Goal: Task Accomplishment & Management: Manage account settings

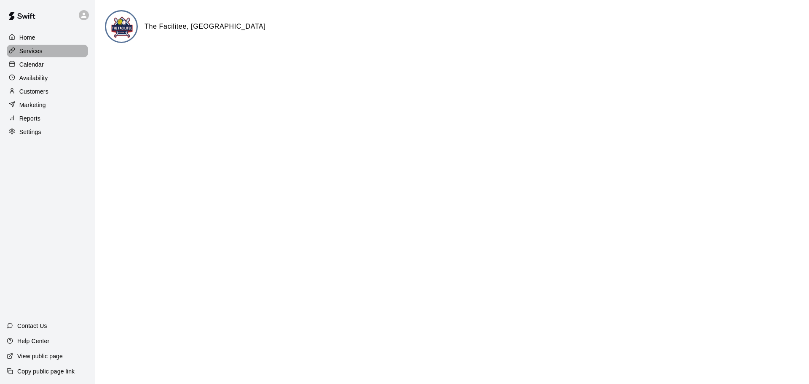
click at [33, 51] on p "Services" at bounding box center [30, 51] width 23 height 8
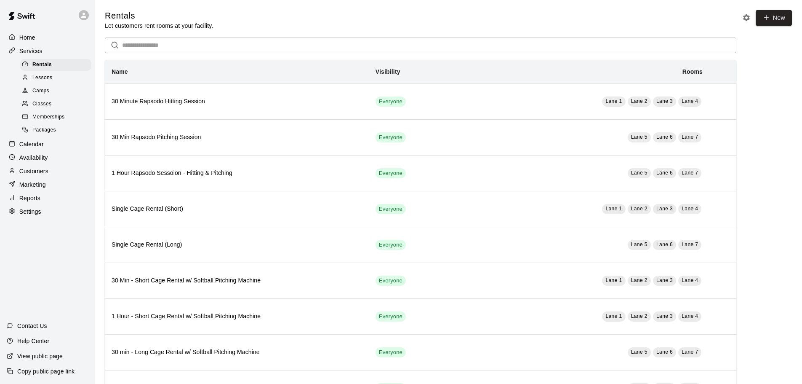
click at [32, 188] on p "Marketing" at bounding box center [32, 184] width 27 height 8
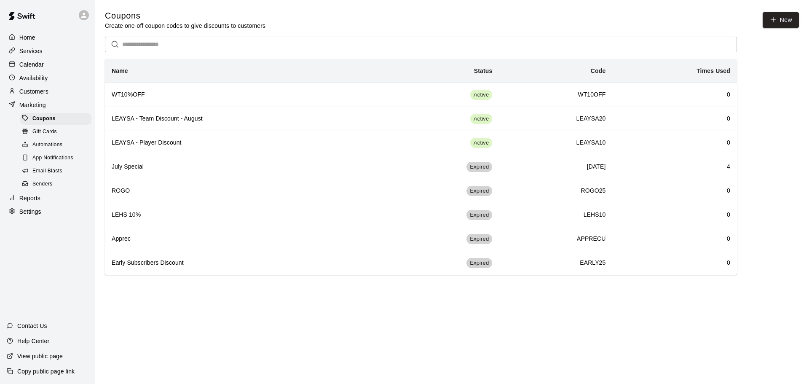
click at [44, 130] on div "Gift Cards" at bounding box center [55, 132] width 71 height 12
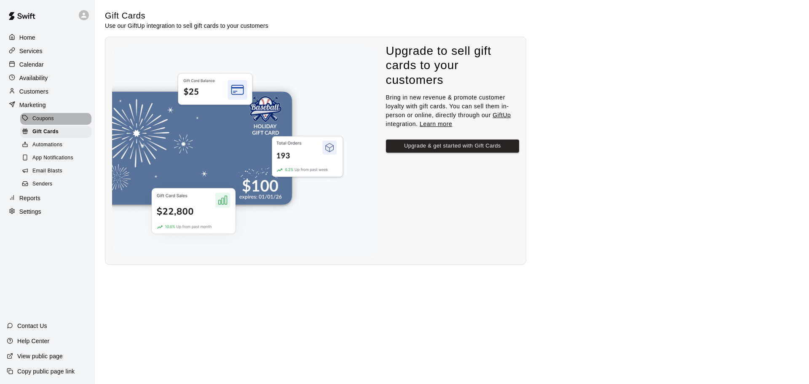
click at [45, 120] on span "Coupons" at bounding box center [42, 119] width 21 height 8
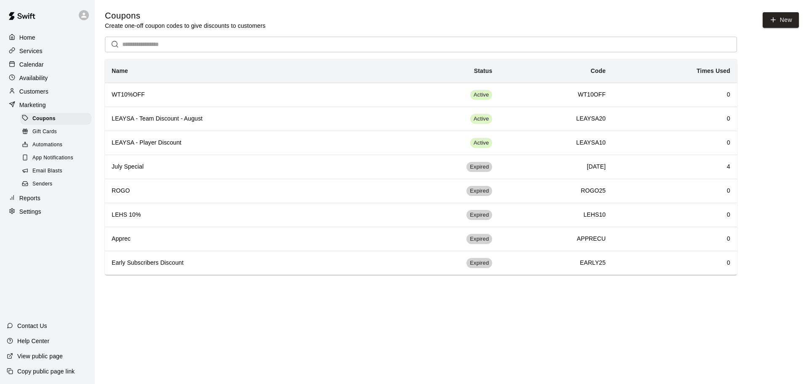
click at [777, 28] on div "Coupons Create one-off coupon codes to give discounts to customers New" at bounding box center [452, 20] width 694 height 20
click at [785, 24] on button "New" at bounding box center [780, 20] width 36 height 16
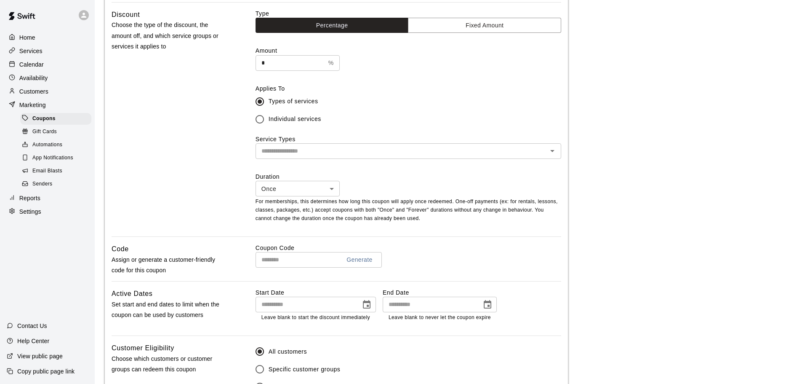
scroll to position [253, 0]
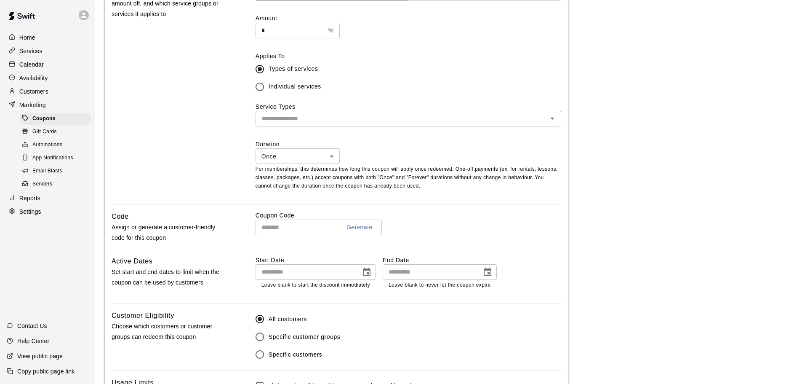
click at [373, 230] on button "Generate" at bounding box center [359, 227] width 33 height 16
click at [356, 230] on button "Generate" at bounding box center [359, 227] width 33 height 16
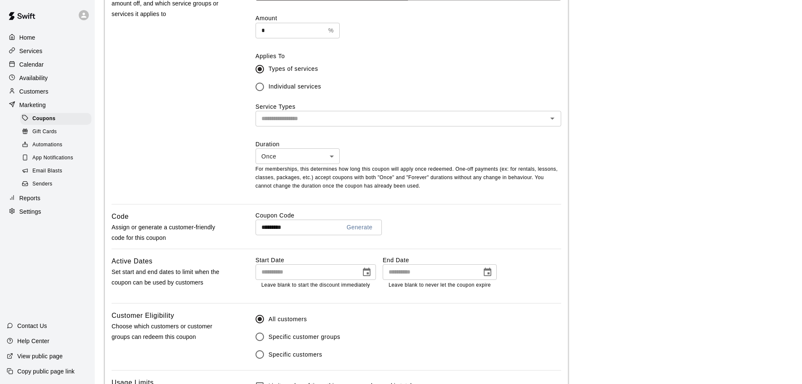
click at [356, 230] on button "Generate" at bounding box center [359, 227] width 33 height 16
type input "**********"
click at [48, 138] on div "Gift Cards" at bounding box center [55, 132] width 71 height 12
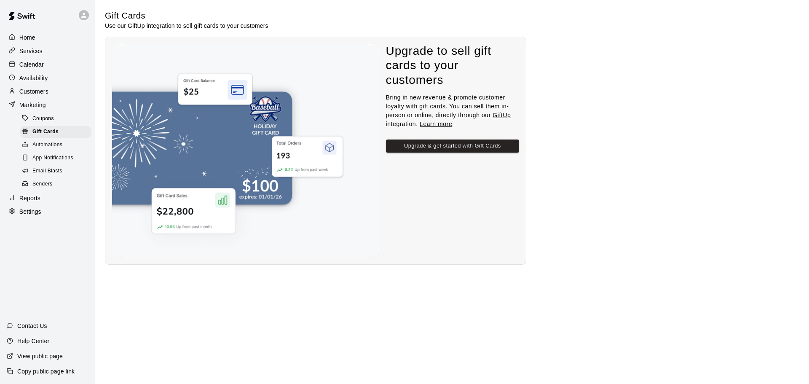
click at [48, 125] on link "Coupons" at bounding box center [57, 118] width 75 height 13
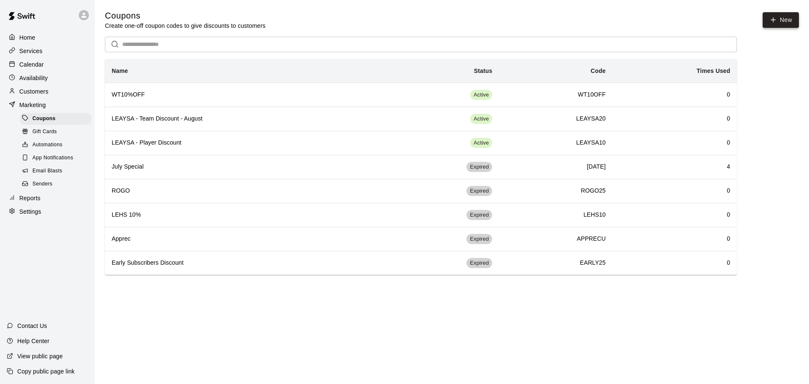
click at [794, 22] on button "New" at bounding box center [780, 20] width 36 height 16
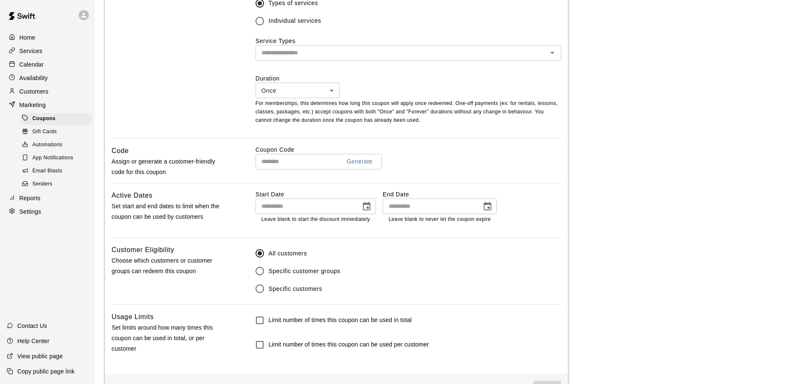
scroll to position [337, 0]
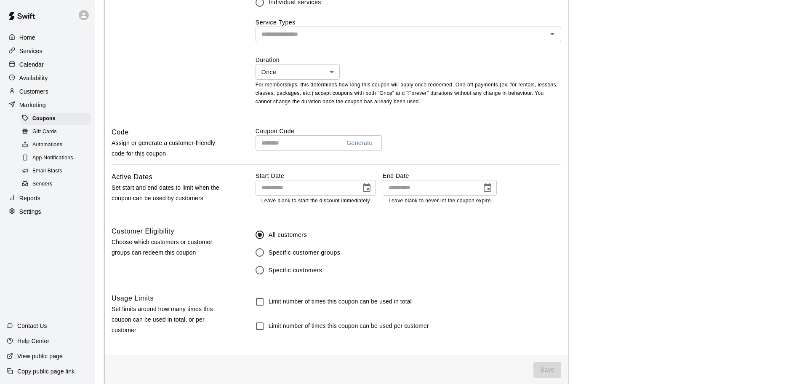
click at [289, 253] on span "Specific customer groups" at bounding box center [305, 252] width 72 height 9
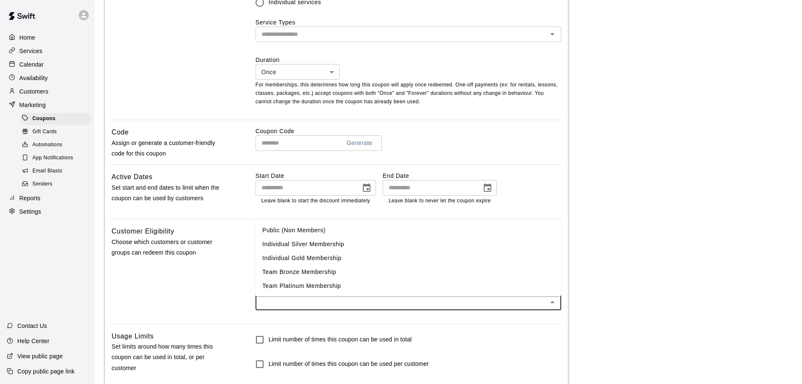
click at [299, 303] on input "text" at bounding box center [401, 302] width 287 height 11
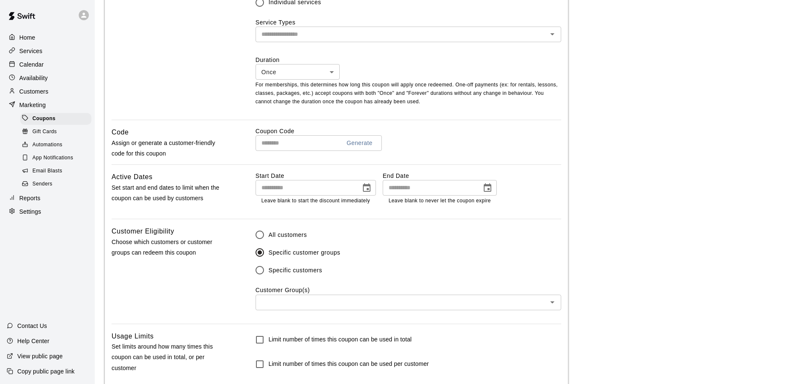
click at [234, 262] on div "Customer Eligibility Choose which customers or customer groups can redeem this …" at bounding box center [337, 274] width 450 height 97
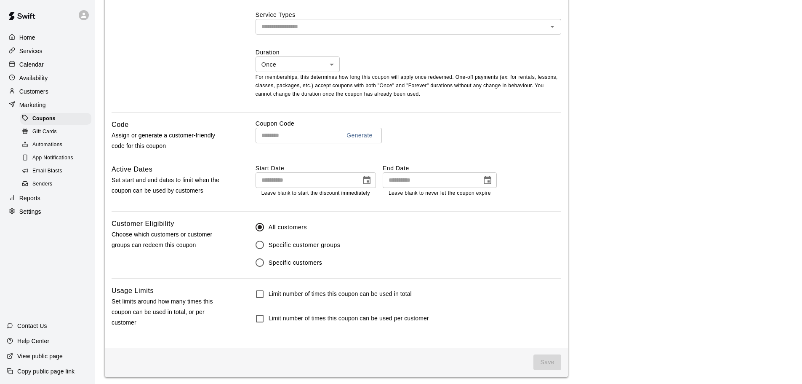
scroll to position [348, 0]
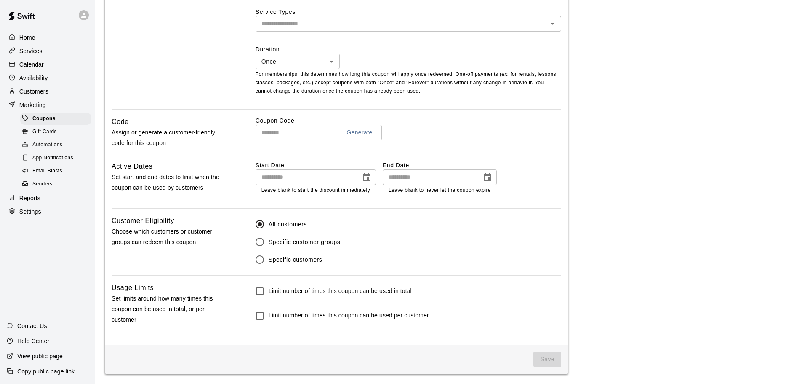
click at [332, 294] on h6 "Limit number of times this coupon can be used in total" at bounding box center [340, 290] width 143 height 9
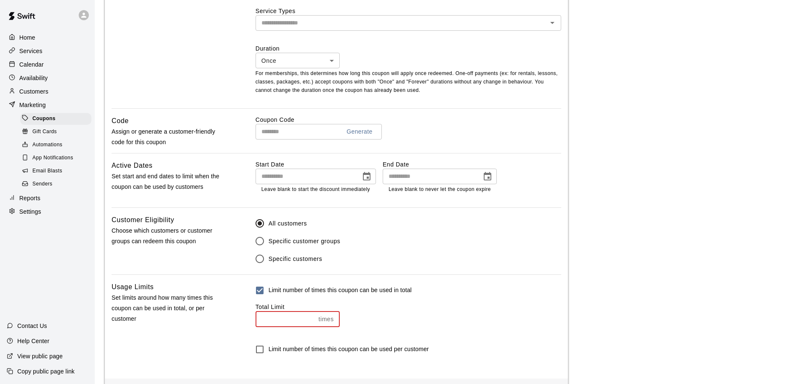
click at [309, 321] on input "**" at bounding box center [286, 319] width 60 height 16
type input "**"
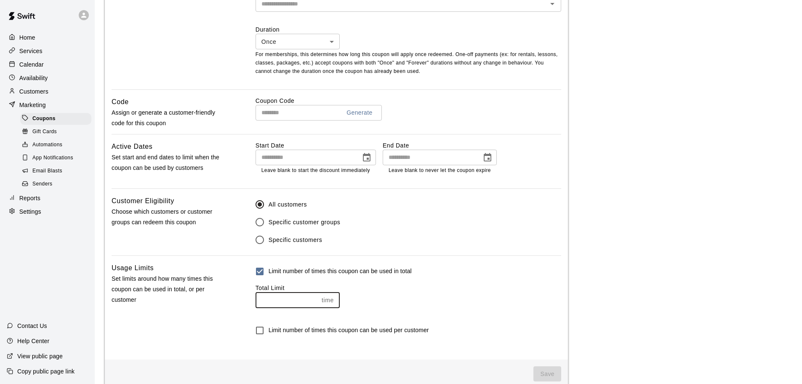
scroll to position [383, 0]
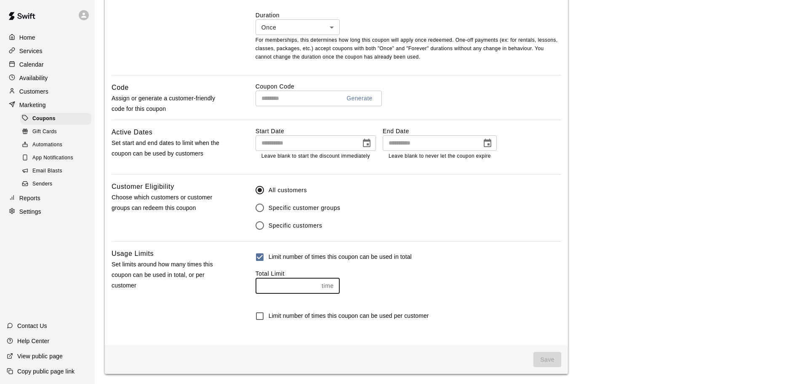
type input "*"
click at [347, 317] on h6 "Limit number of times this coupon can be used per customer" at bounding box center [349, 315] width 160 height 9
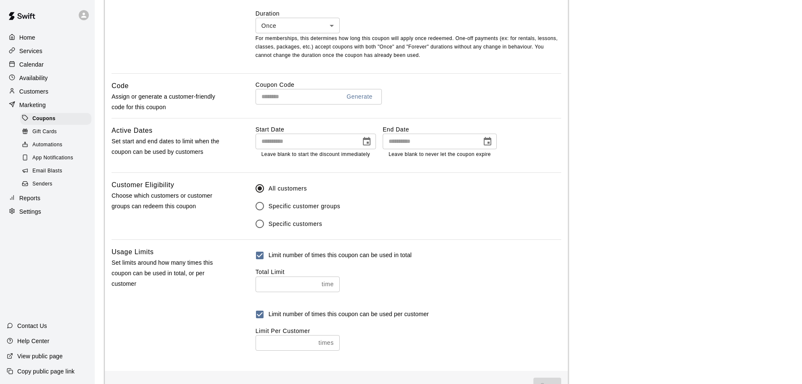
click at [279, 347] on input "number" at bounding box center [286, 343] width 60 height 16
type input "*"
click at [617, 288] on main "Coupons / Add Coupon Add Coupon Coupon Details Basics Set the name and descript…" at bounding box center [448, 13] width 687 height 773
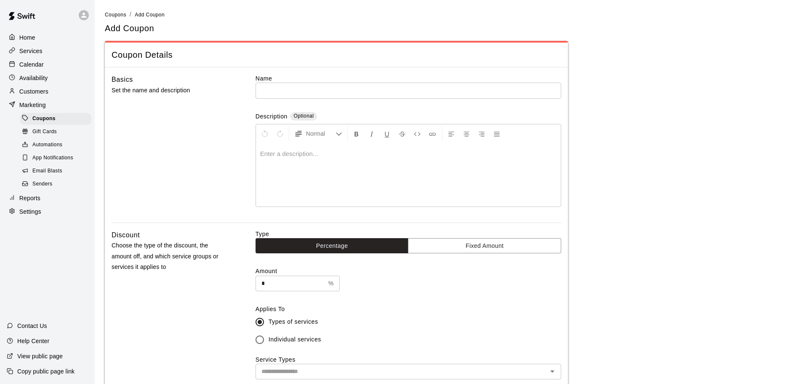
scroll to position [168, 0]
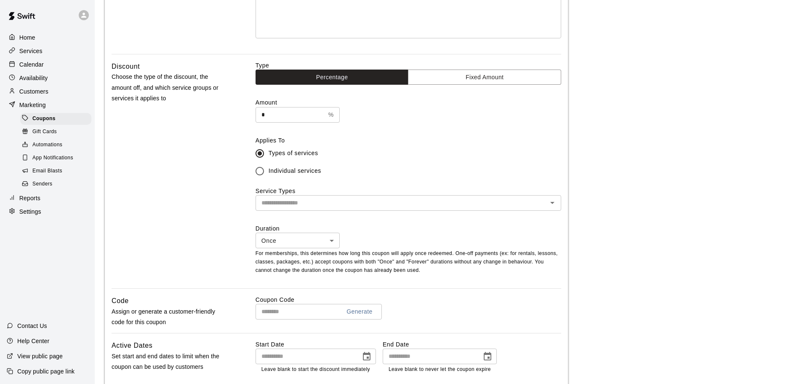
click at [267, 117] on input "*" at bounding box center [291, 115] width 70 height 16
click at [462, 82] on button "Fixed Amount" at bounding box center [484, 78] width 153 height 16
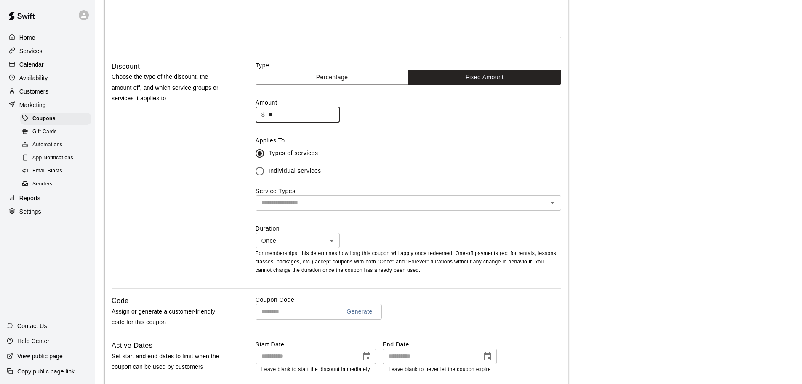
drag, startPoint x: 279, startPoint y: 116, endPoint x: 260, endPoint y: 116, distance: 18.5
click at [260, 116] on div "$ ** ​" at bounding box center [298, 115] width 84 height 16
type input "*"
click at [232, 160] on div "Discount Choose the type of the discount, the amount off, and which service gro…" at bounding box center [337, 174] width 450 height 227
click at [286, 171] on span "Individual services" at bounding box center [295, 170] width 53 height 9
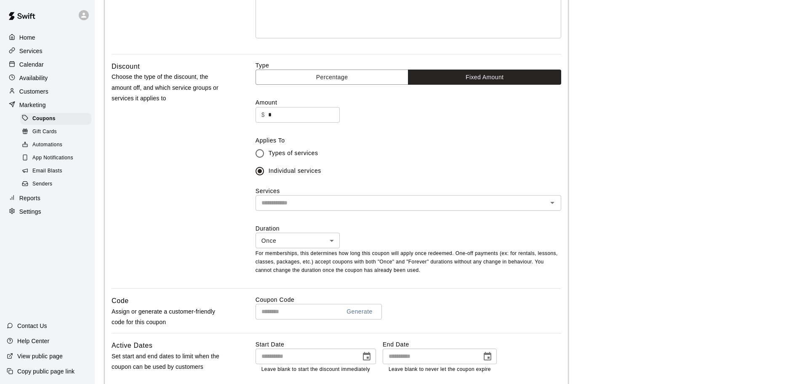
click at [299, 205] on input "text" at bounding box center [401, 203] width 287 height 11
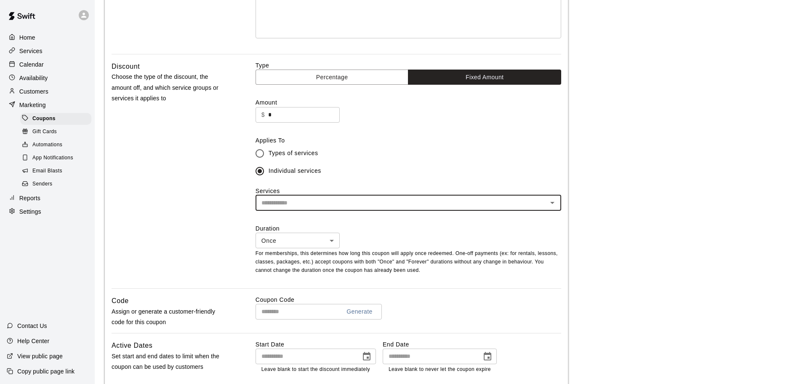
click at [321, 201] on input "text" at bounding box center [401, 203] width 287 height 11
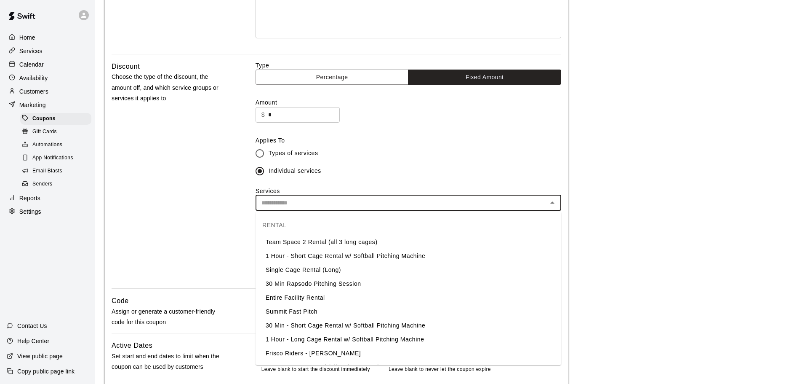
click at [316, 270] on li "Single Cage Rental (Long)" at bounding box center [409, 270] width 306 height 14
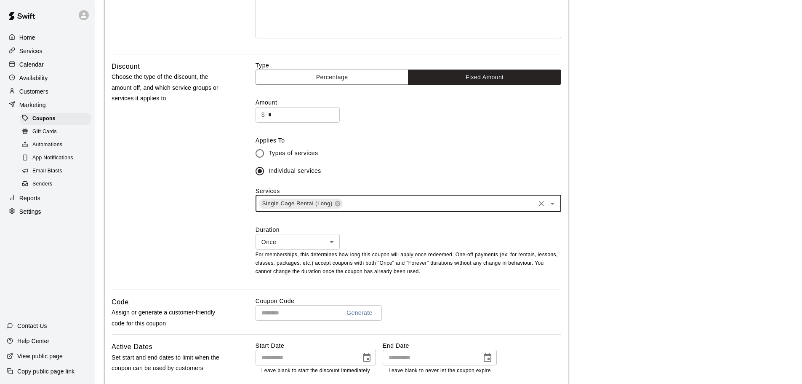
click at [364, 205] on input "text" at bounding box center [439, 203] width 190 height 11
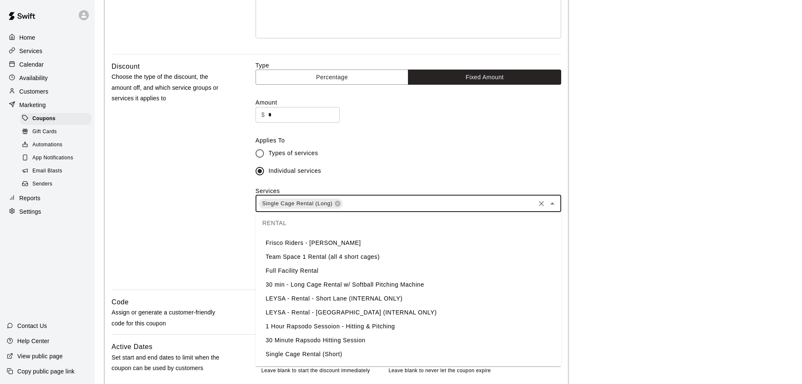
scroll to position [126, 0]
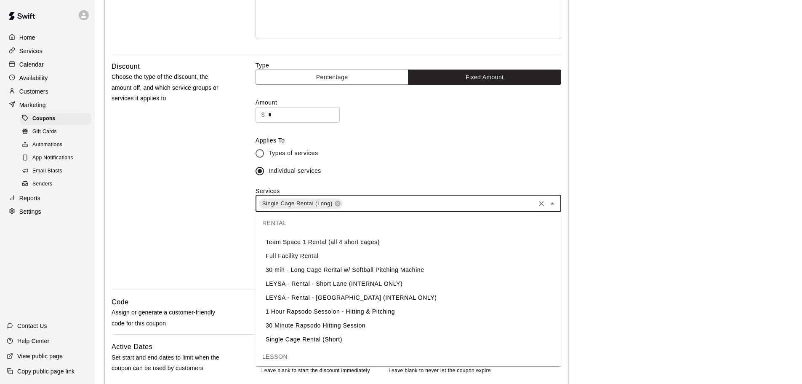
click at [293, 339] on li "Single Cage Rental (Short)" at bounding box center [409, 339] width 306 height 14
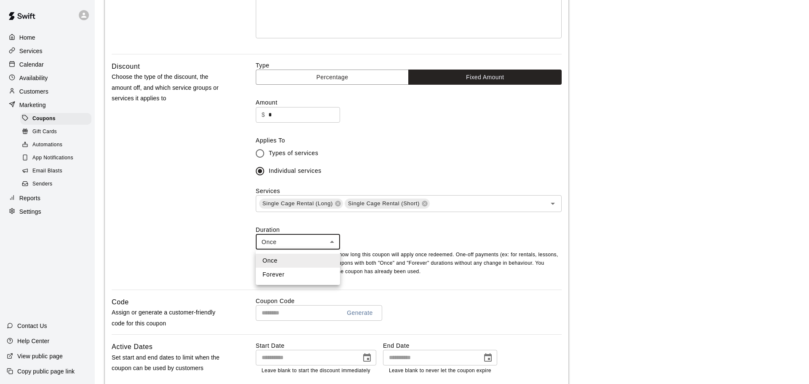
click at [331, 239] on body "Home Services Calendar Availability Customers Marketing Coupons Gift Cards Auto…" at bounding box center [404, 229] width 809 height 794
click at [267, 259] on li "Once" at bounding box center [298, 261] width 84 height 14
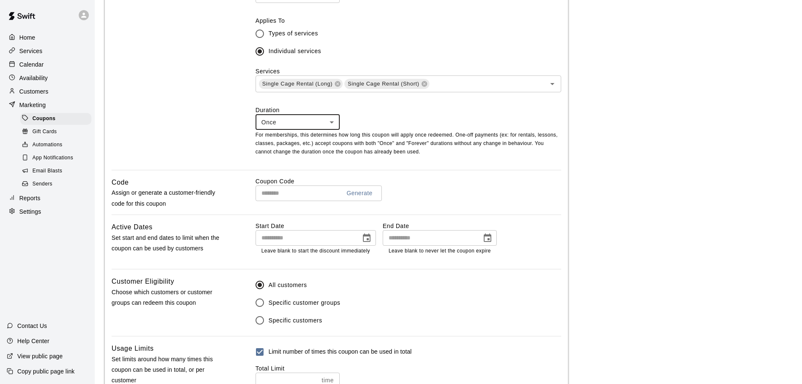
scroll to position [295, 0]
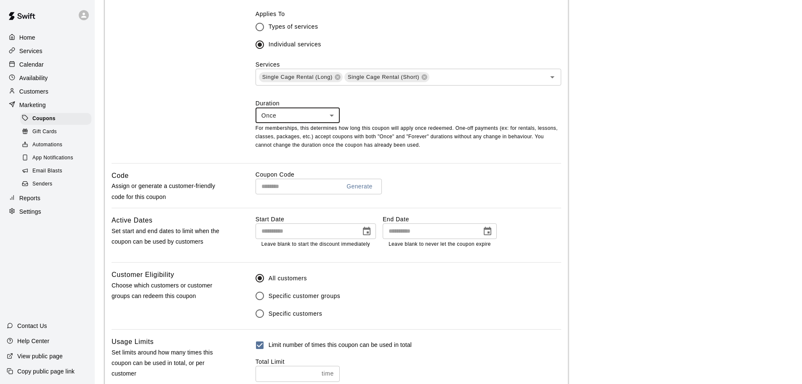
click at [369, 189] on button "Generate" at bounding box center [359, 187] width 33 height 16
type input "**********"
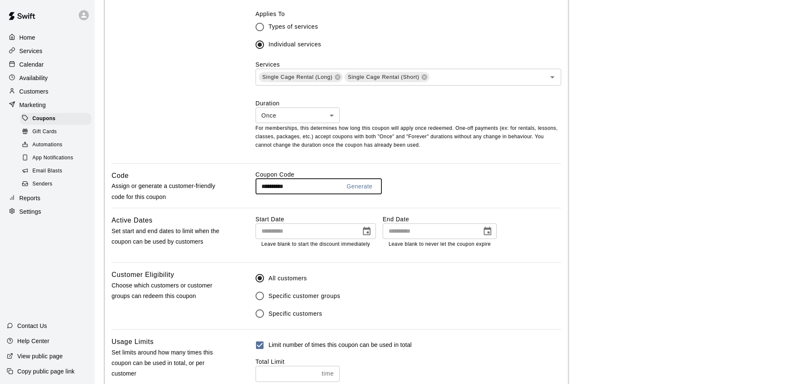
drag, startPoint x: 303, startPoint y: 187, endPoint x: 241, endPoint y: 187, distance: 62.3
click at [241, 187] on div "**********" at bounding box center [337, 188] width 450 height 37
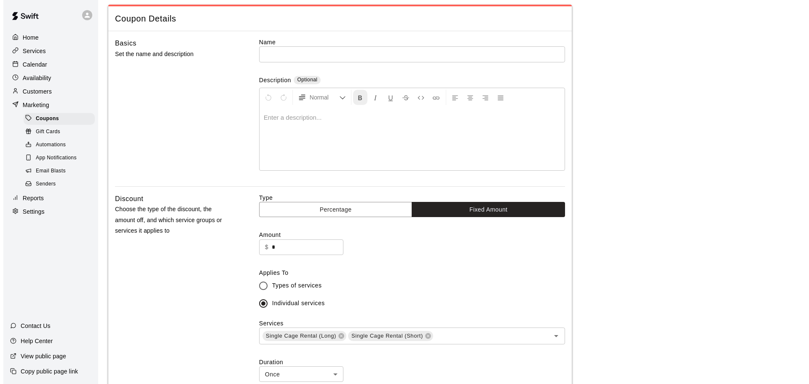
scroll to position [0, 0]
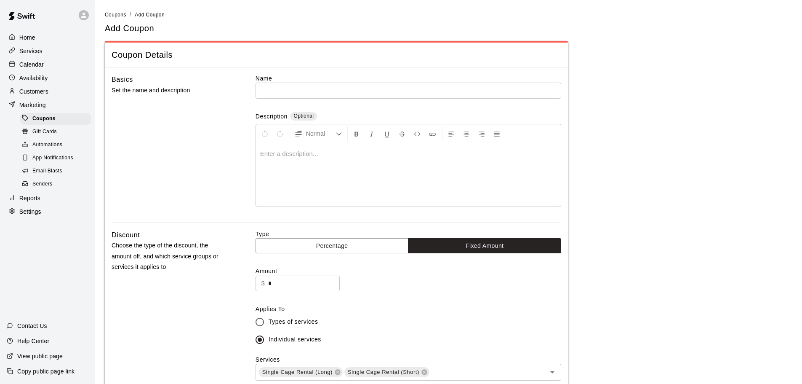
click at [281, 91] on input "text" at bounding box center [409, 91] width 306 height 16
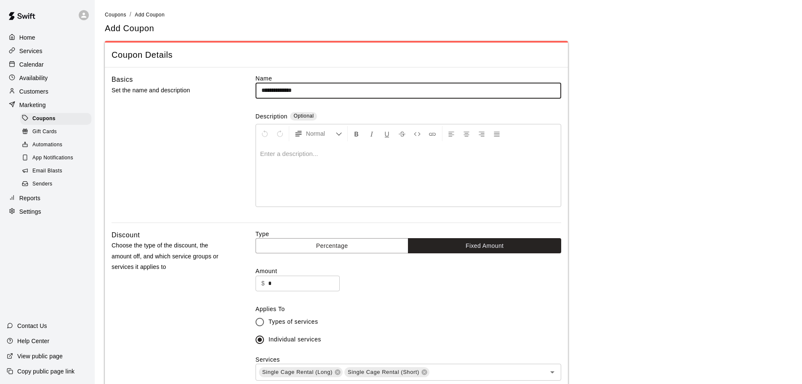
paste input "**********"
type input "**********"
click at [276, 158] on div at bounding box center [408, 174] width 305 height 63
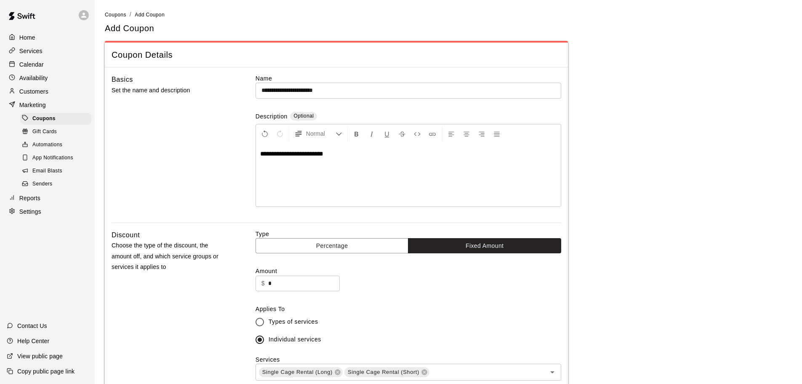
drag, startPoint x: 627, startPoint y: 218, endPoint x: 623, endPoint y: 232, distance: 14.4
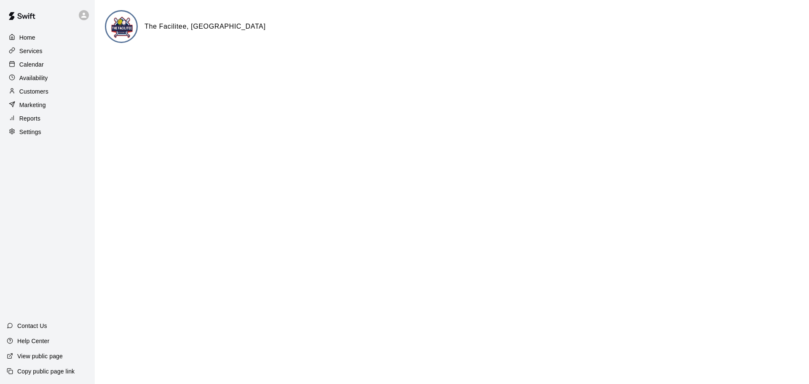
click at [33, 67] on p "Calendar" at bounding box center [31, 64] width 24 height 8
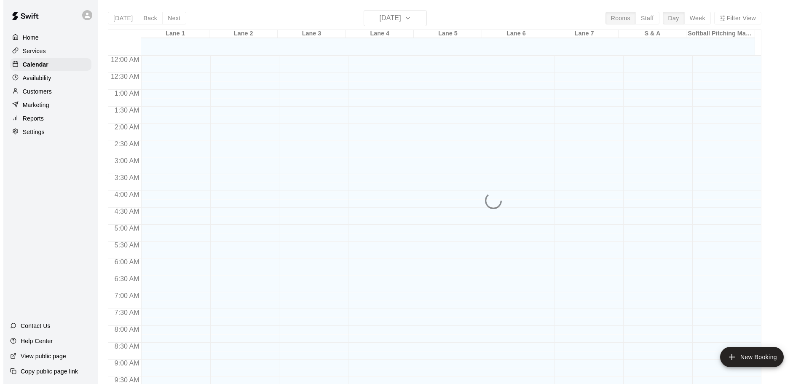
scroll to position [427, 0]
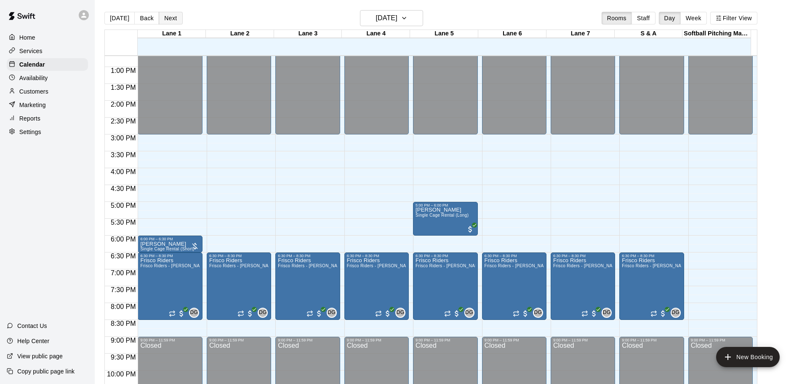
click at [168, 17] on button "Next" at bounding box center [171, 18] width 24 height 13
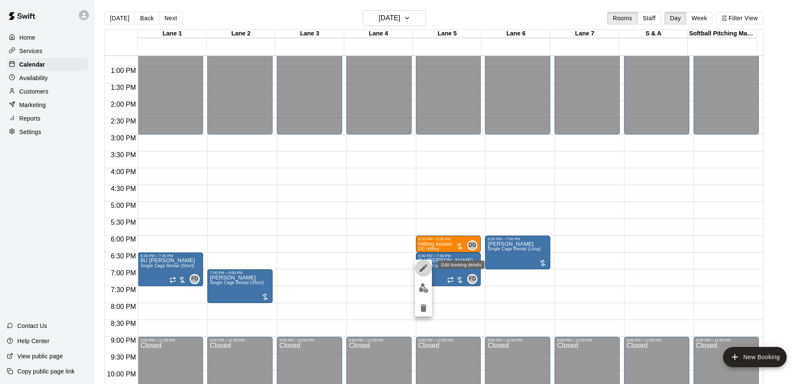
click at [423, 267] on icon "edit" at bounding box center [424, 268] width 8 height 8
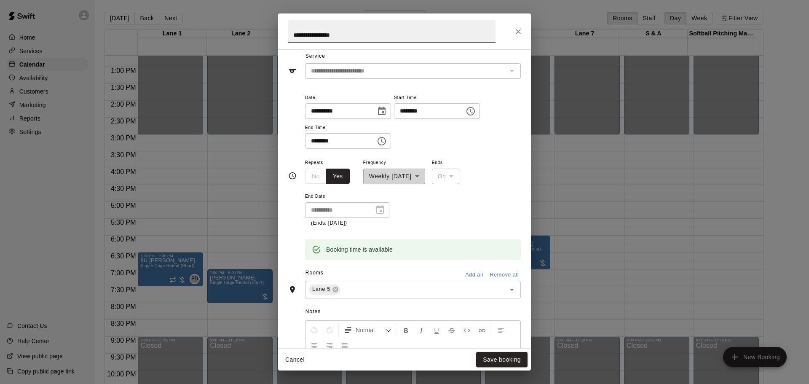
scroll to position [42, 0]
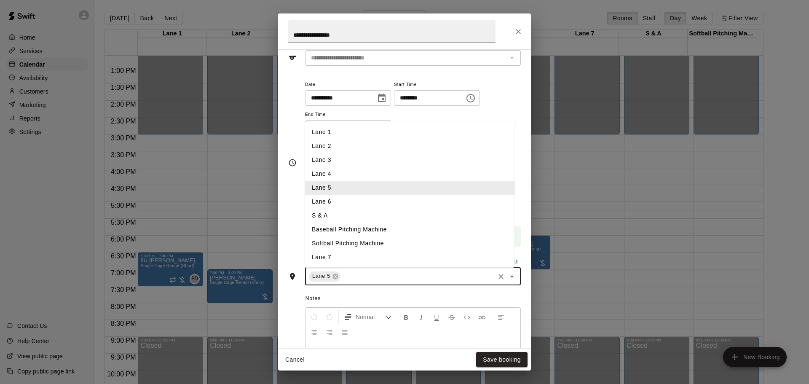
click at [364, 275] on input "text" at bounding box center [418, 276] width 152 height 11
click at [345, 262] on li "Lane 7" at bounding box center [409, 257] width 209 height 14
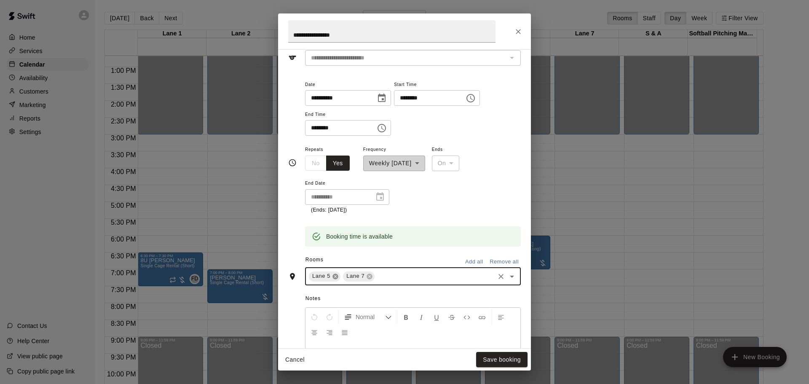
click at [337, 276] on icon at bounding box center [334, 275] width 5 height 5
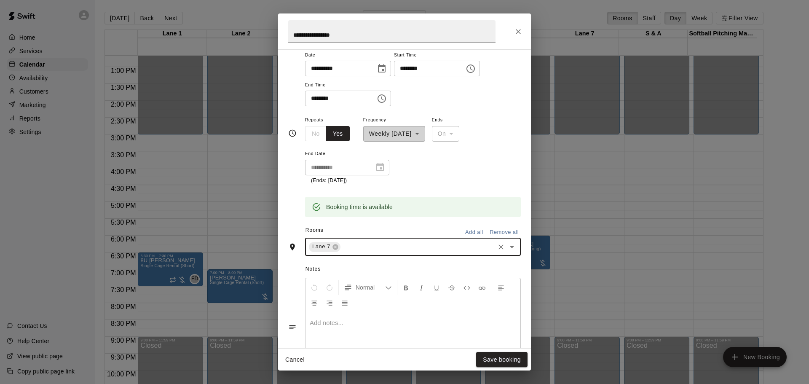
scroll to position [84, 0]
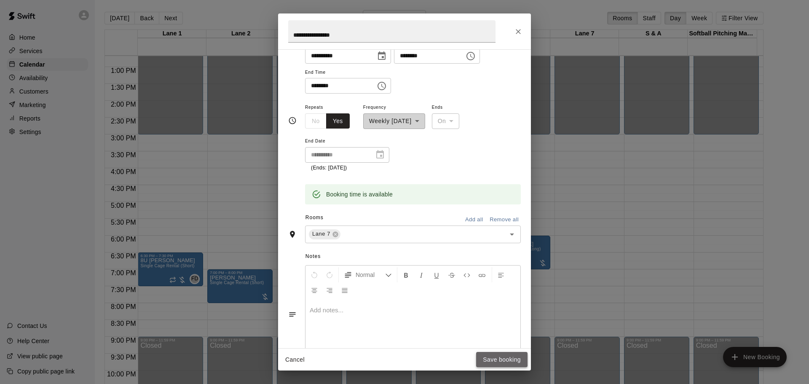
click at [500, 363] on button "Save booking" at bounding box center [501, 360] width 51 height 16
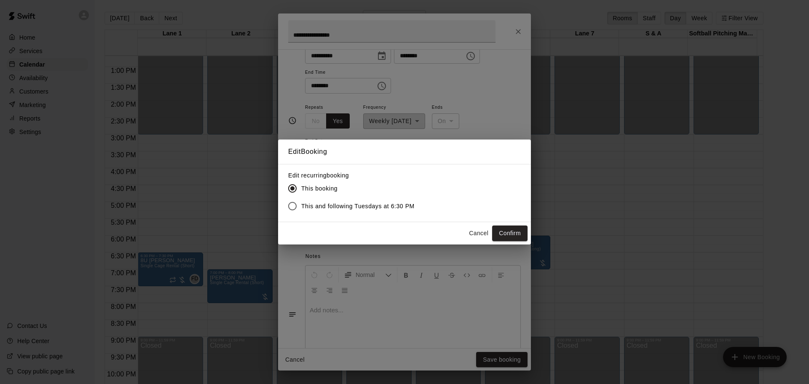
click at [333, 207] on span "This and following Tuesdays at 6:30 PM" at bounding box center [357, 206] width 113 height 9
click at [507, 236] on button "Confirm" at bounding box center [509, 233] width 35 height 16
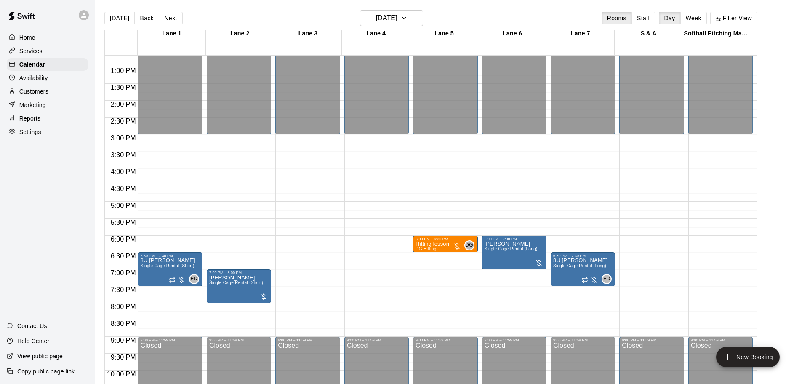
click at [20, 37] on p "Home" at bounding box center [27, 37] width 16 height 8
